Goal: Task Accomplishment & Management: Manage account settings

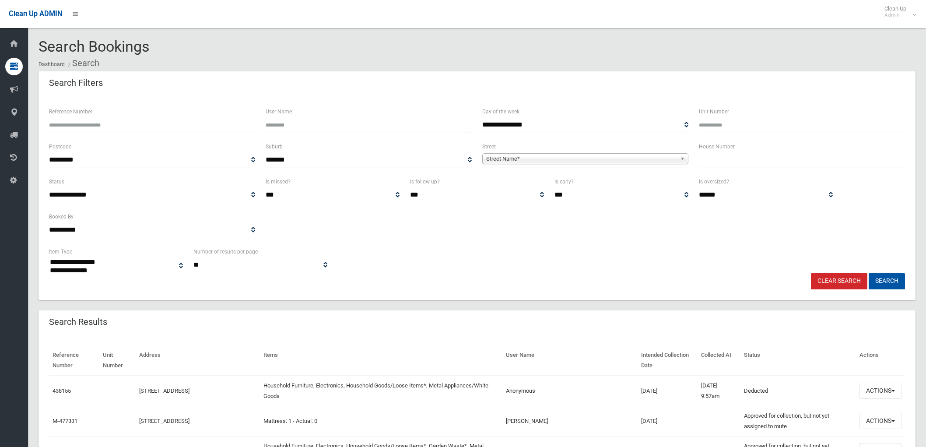
select select
click at [166, 106] on div "Reference Number" at bounding box center [152, 119] width 206 height 27
click at [706, 161] on input "text" at bounding box center [802, 160] width 206 height 16
type input "**"
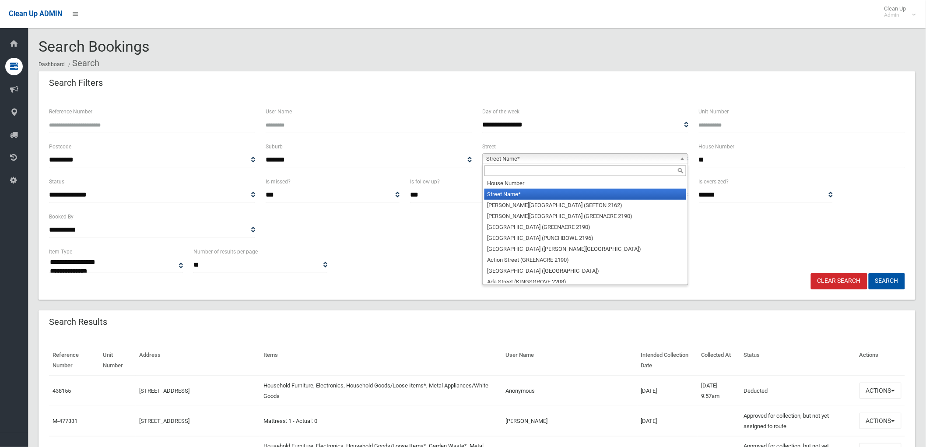
click at [675, 157] on span "Street Name*" at bounding box center [581, 159] width 190 height 10
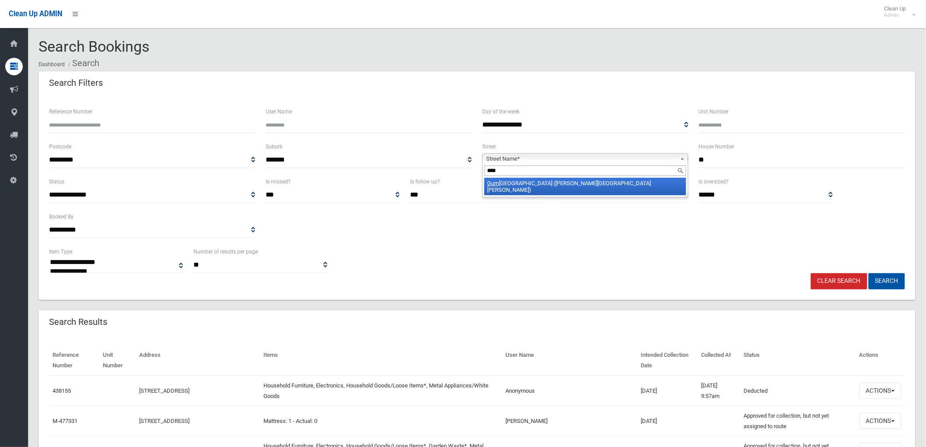
type input "****"
click at [661, 185] on li "Gurn ey Road (CHESTER HILL 2162)" at bounding box center [585, 186] width 202 height 17
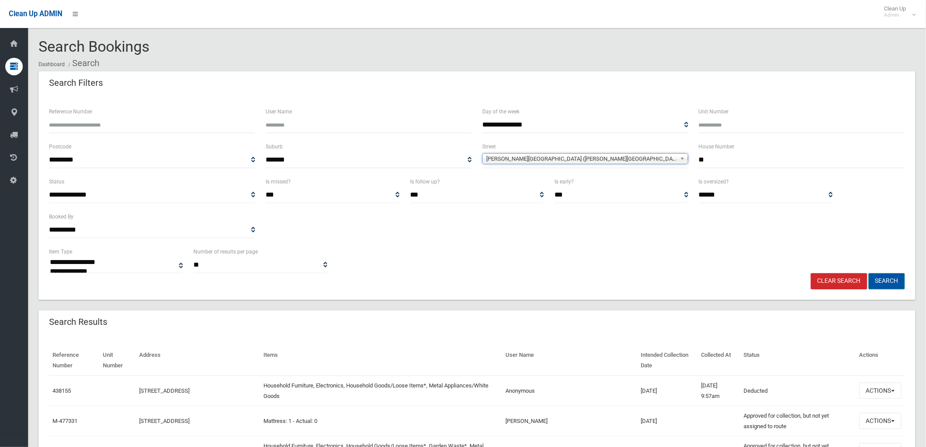
click at [889, 281] on button "Search" at bounding box center [886, 281] width 36 height 16
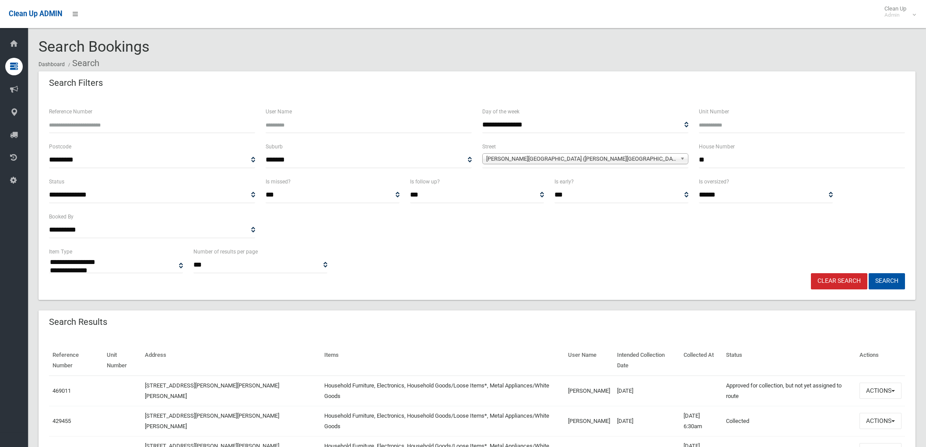
select select
click at [889, 405] on td "Actions View Booking Edit Booking Clone Booking Add Booking Images Resend Confi…" at bounding box center [880, 420] width 49 height 30
click at [891, 390] on span "button" at bounding box center [892, 391] width 3 height 2
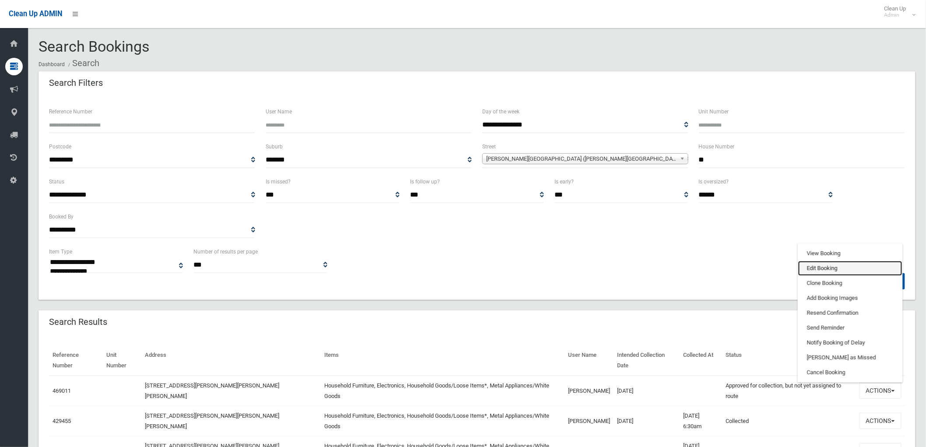
click at [851, 261] on link "Edit Booking" at bounding box center [850, 268] width 104 height 15
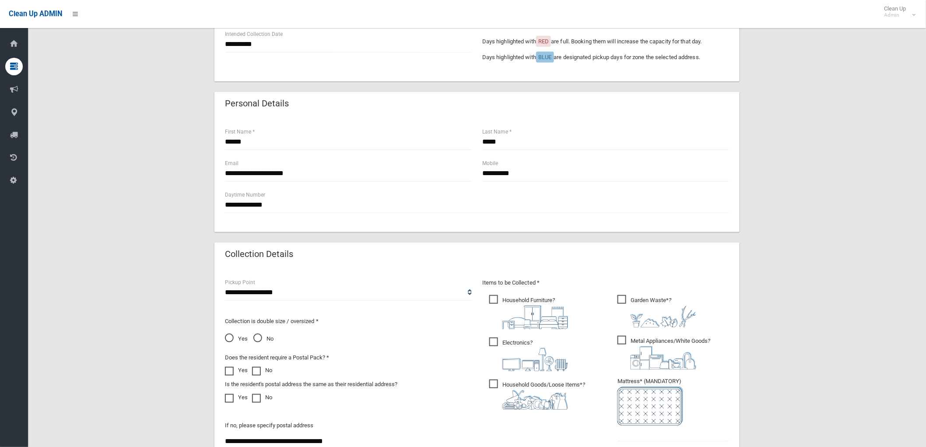
scroll to position [340, 0]
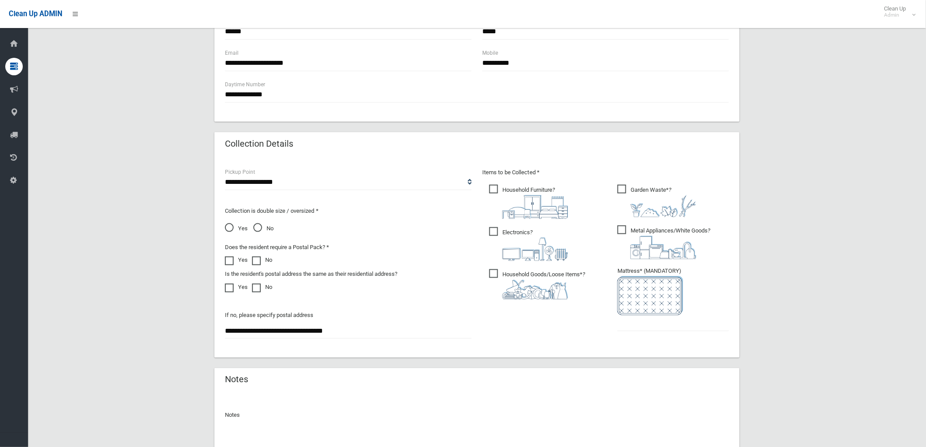
click at [649, 337] on div "Items to be Collected * Household Furniture ?" at bounding box center [605, 255] width 257 height 176
click at [654, 320] on input "text" at bounding box center [673, 323] width 112 height 16
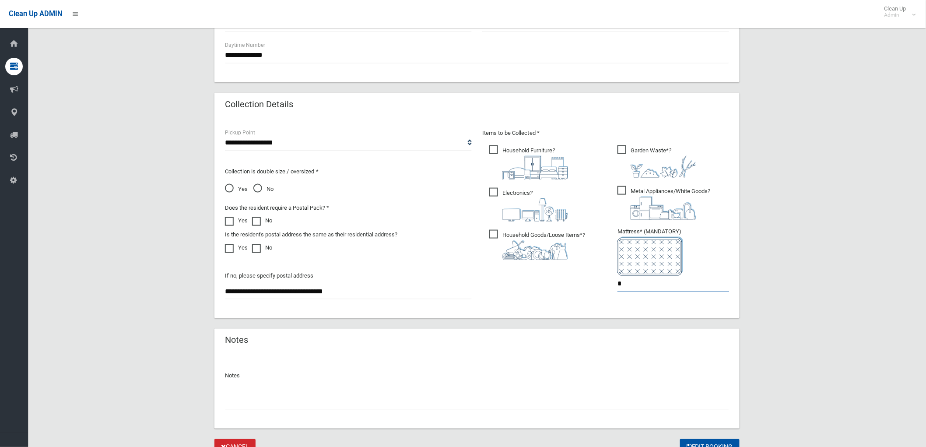
scroll to position [418, 0]
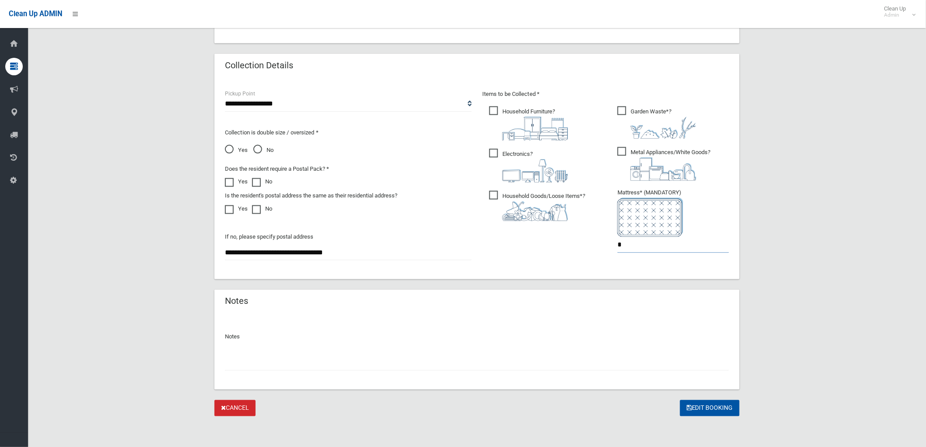
type input "*"
click at [474, 356] on input "text" at bounding box center [477, 362] width 504 height 16
type input "**********"
click at [705, 408] on button "Edit Booking" at bounding box center [709, 408] width 59 height 16
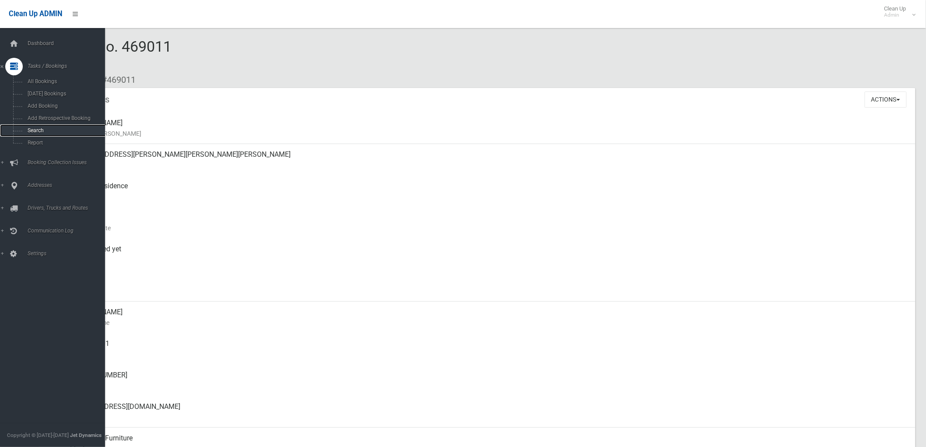
click at [24, 135] on link "Search" at bounding box center [56, 130] width 112 height 12
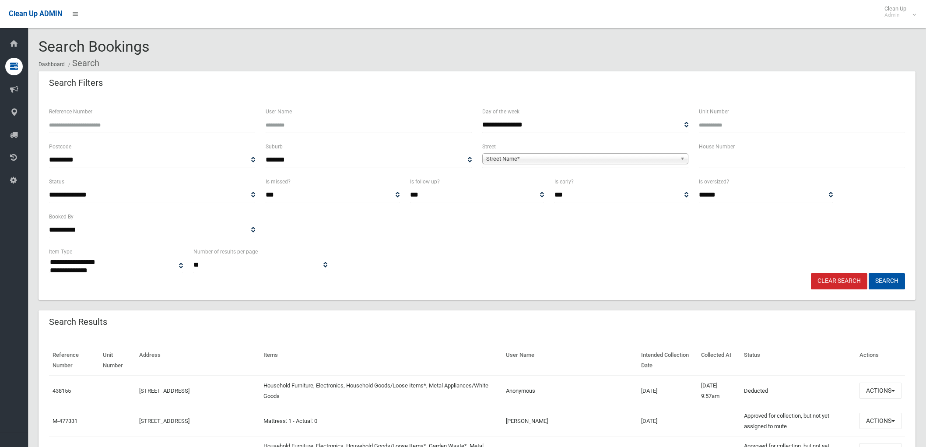
select select
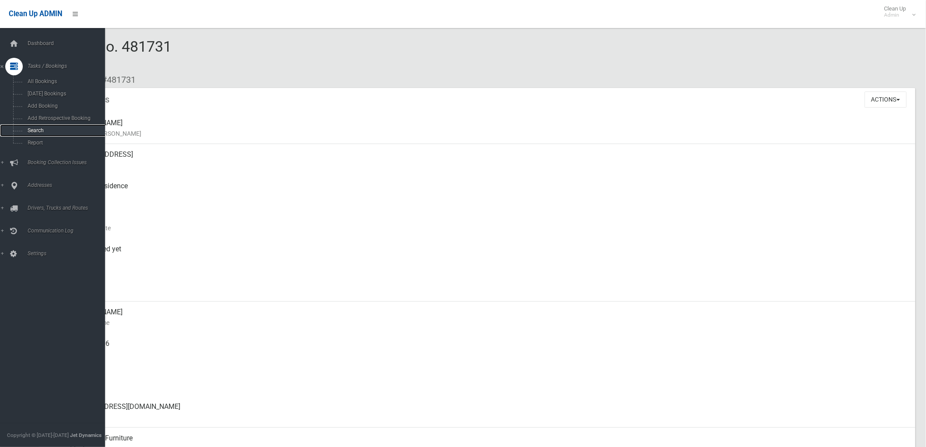
click at [22, 131] on link "Search" at bounding box center [56, 130] width 112 height 12
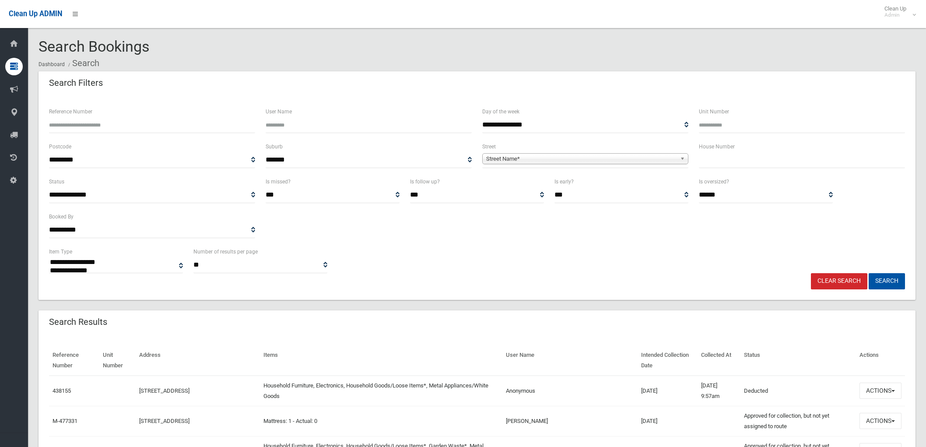
select select
click at [555, 160] on span "Street Name*" at bounding box center [581, 159] width 190 height 10
type input "*****"
click at [553, 186] on li "Ninth Avenue (CAMPSIE 2194)" at bounding box center [585, 183] width 202 height 11
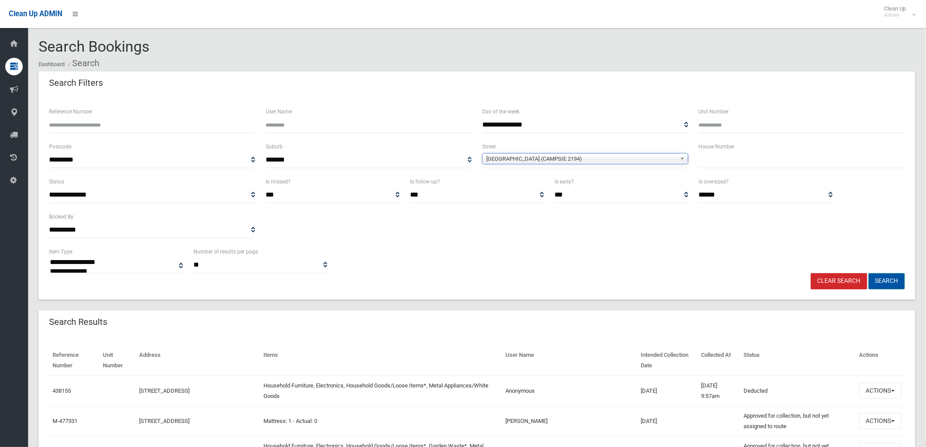
click at [890, 276] on button "Search" at bounding box center [886, 281] width 36 height 16
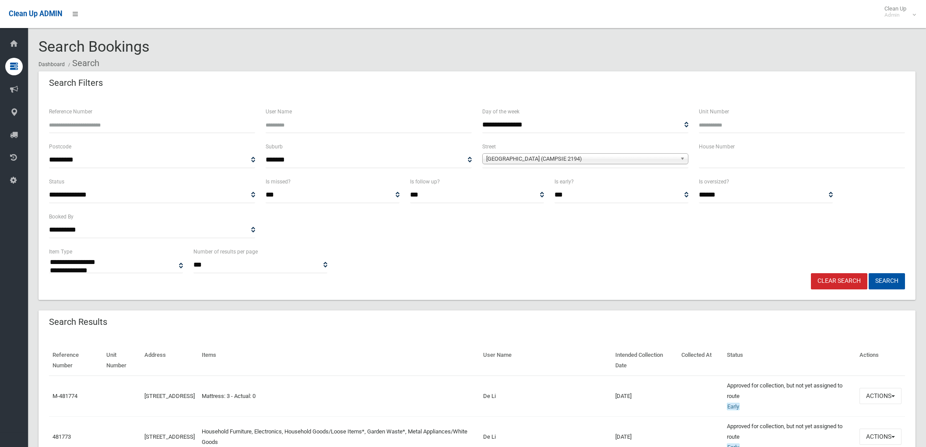
select select
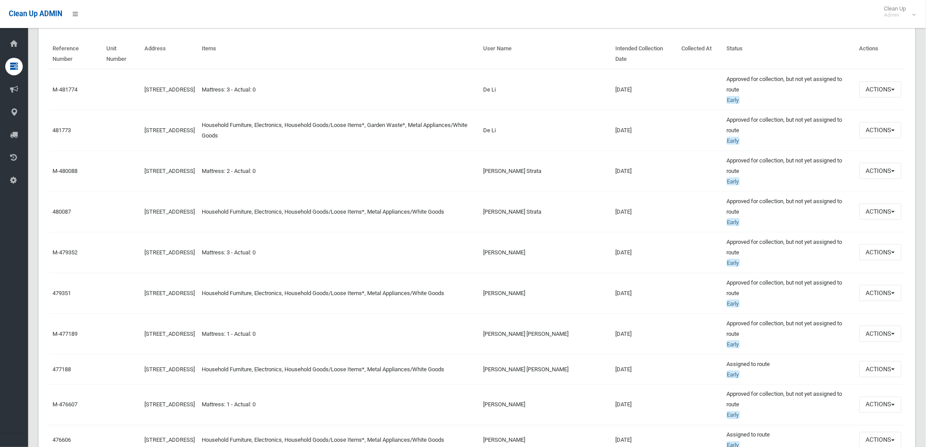
scroll to position [243, 0]
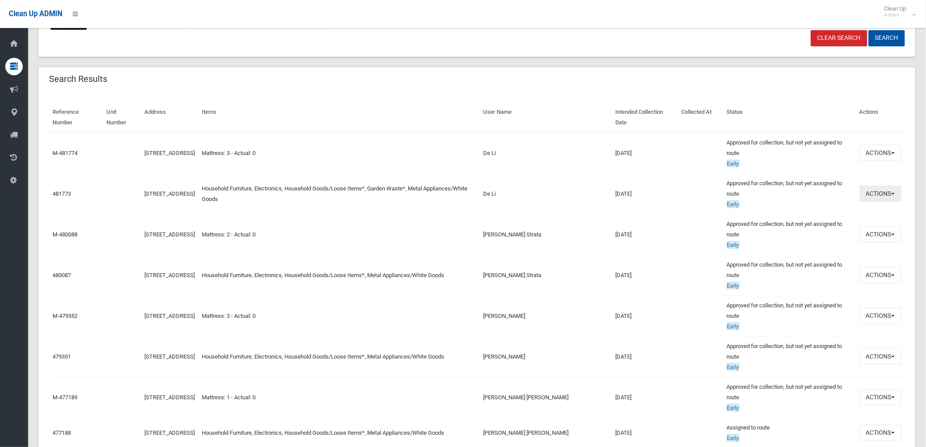
click at [874, 197] on button "Actions" at bounding box center [880, 193] width 42 height 16
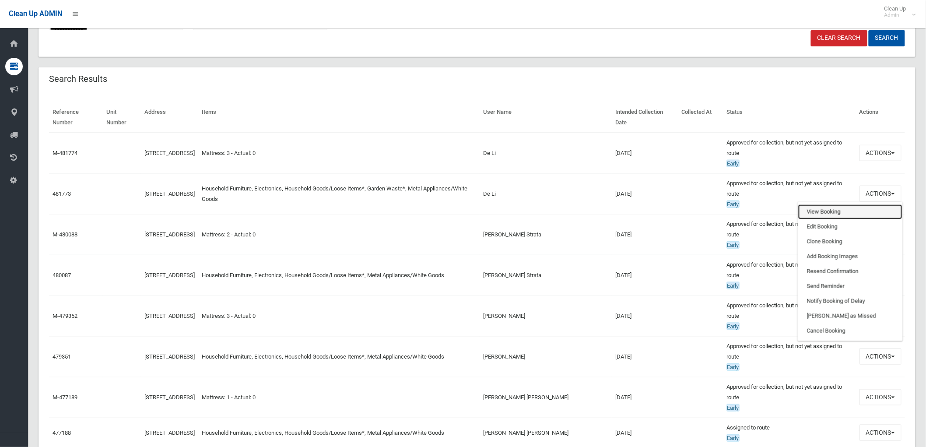
click at [830, 211] on link "View Booking" at bounding box center [850, 211] width 104 height 15
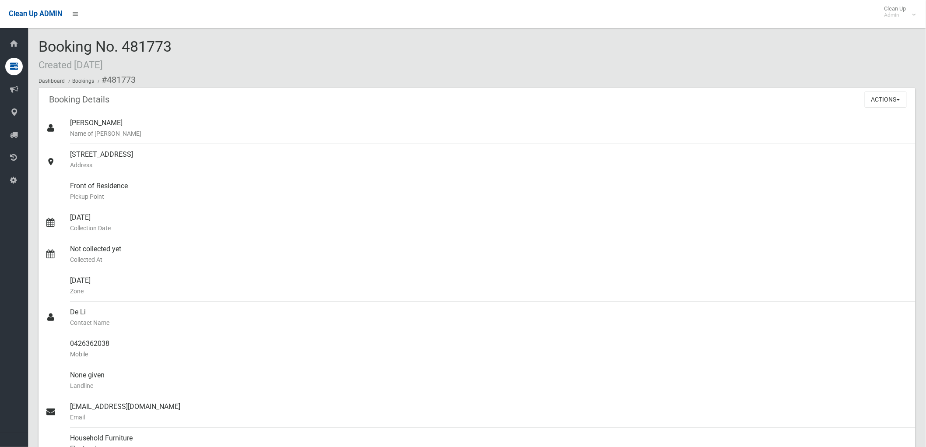
drag, startPoint x: 124, startPoint y: 41, endPoint x: 177, endPoint y: 37, distance: 53.0
click at [177, 37] on div "Booking No. 481773 Created [DATE] Dashboard Bookings #481773 Booking Details Ac…" at bounding box center [477, 439] width 898 height 858
copy span "481773"
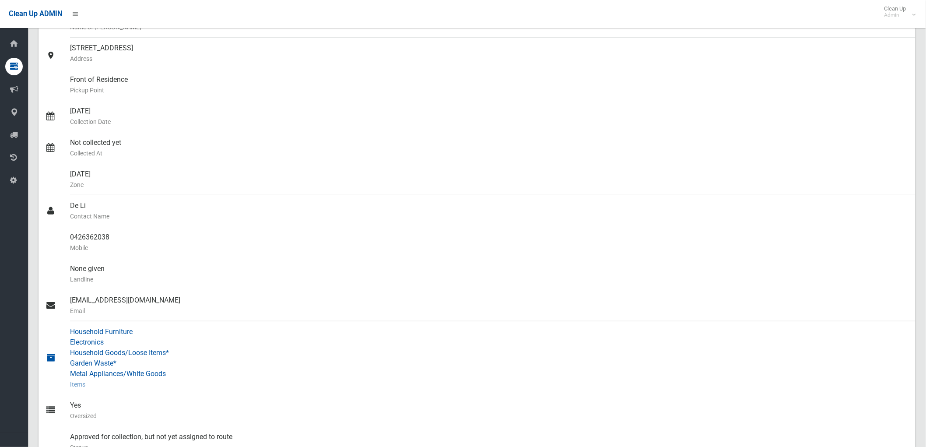
scroll to position [146, 0]
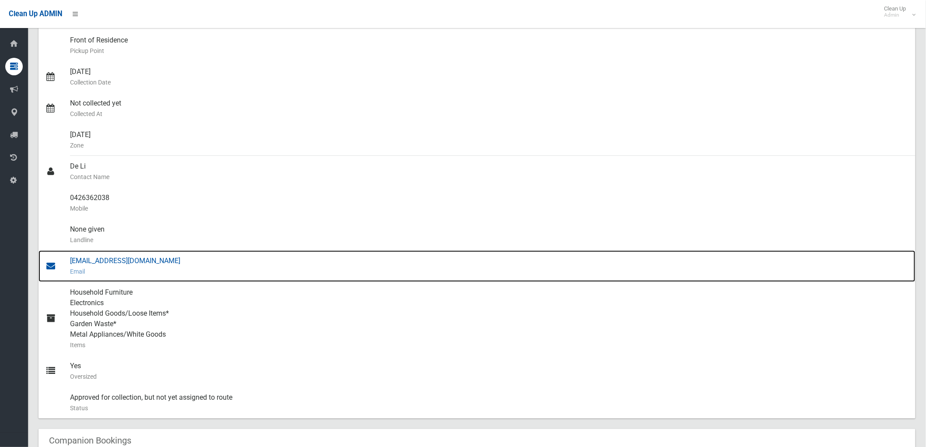
click at [122, 262] on div "[EMAIL_ADDRESS][DOMAIN_NAME] Email" at bounding box center [489, 265] width 838 height 31
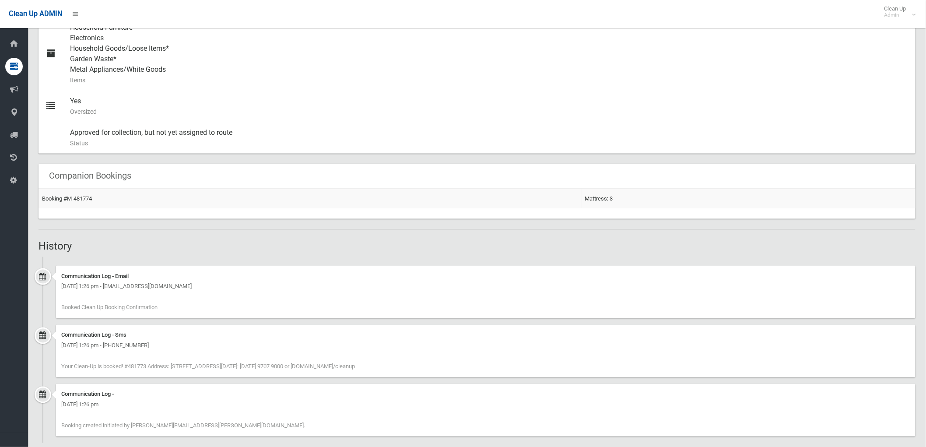
scroll to position [422, 0]
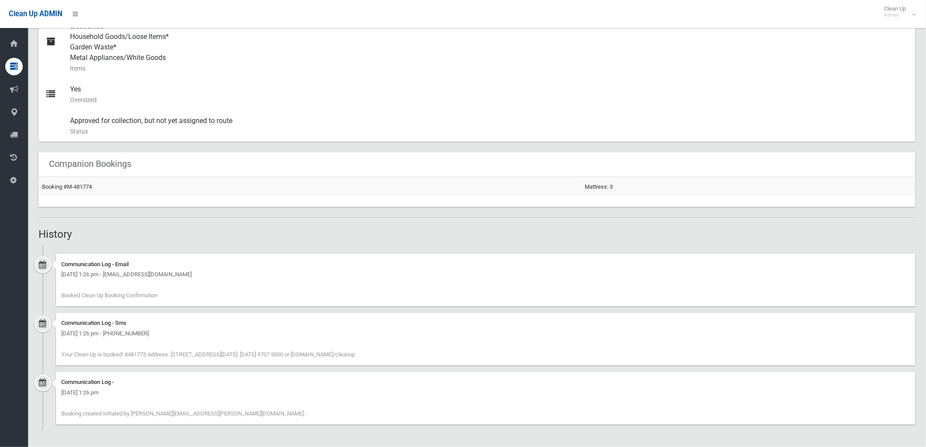
click at [233, 276] on div "[DATE] 1:26 pm - [EMAIL_ADDRESS][DOMAIN_NAME]" at bounding box center [485, 274] width 849 height 10
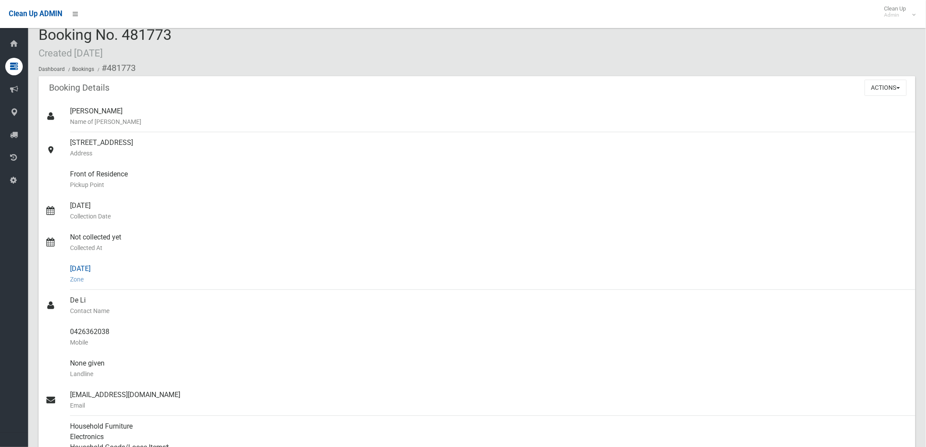
scroll to position [0, 0]
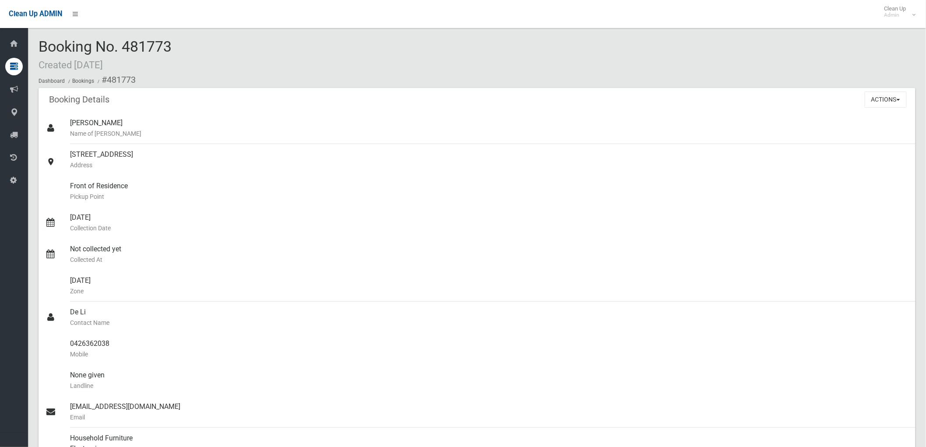
drag, startPoint x: 123, startPoint y: 44, endPoint x: 232, endPoint y: 53, distance: 109.8
click at [232, 53] on div "Booking No. 481773 Created [DATE] Dashboard Bookings #481773" at bounding box center [476, 62] width 877 height 49
click at [226, 52] on div "Booking No. 481773 Created [DATE] Dashboard Bookings #481773" at bounding box center [476, 62] width 877 height 49
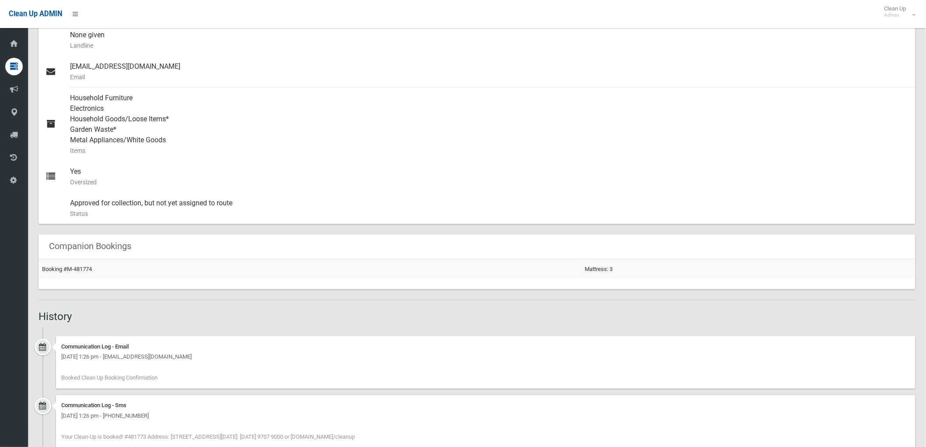
scroll to position [422, 0]
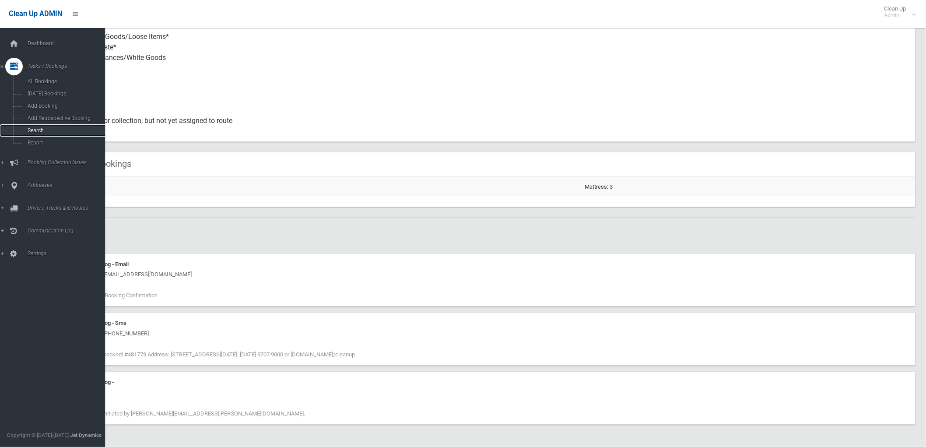
click at [32, 128] on span "Search" at bounding box center [65, 130] width 80 height 6
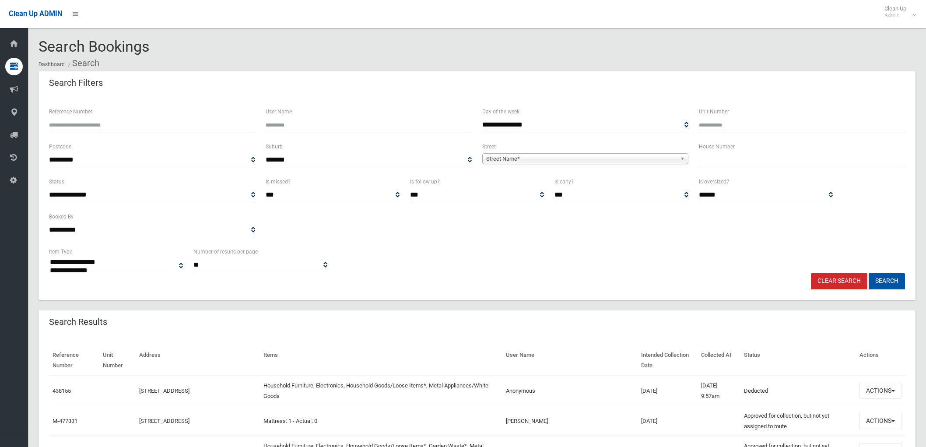
select select
